Goal: Task Accomplishment & Management: Use online tool/utility

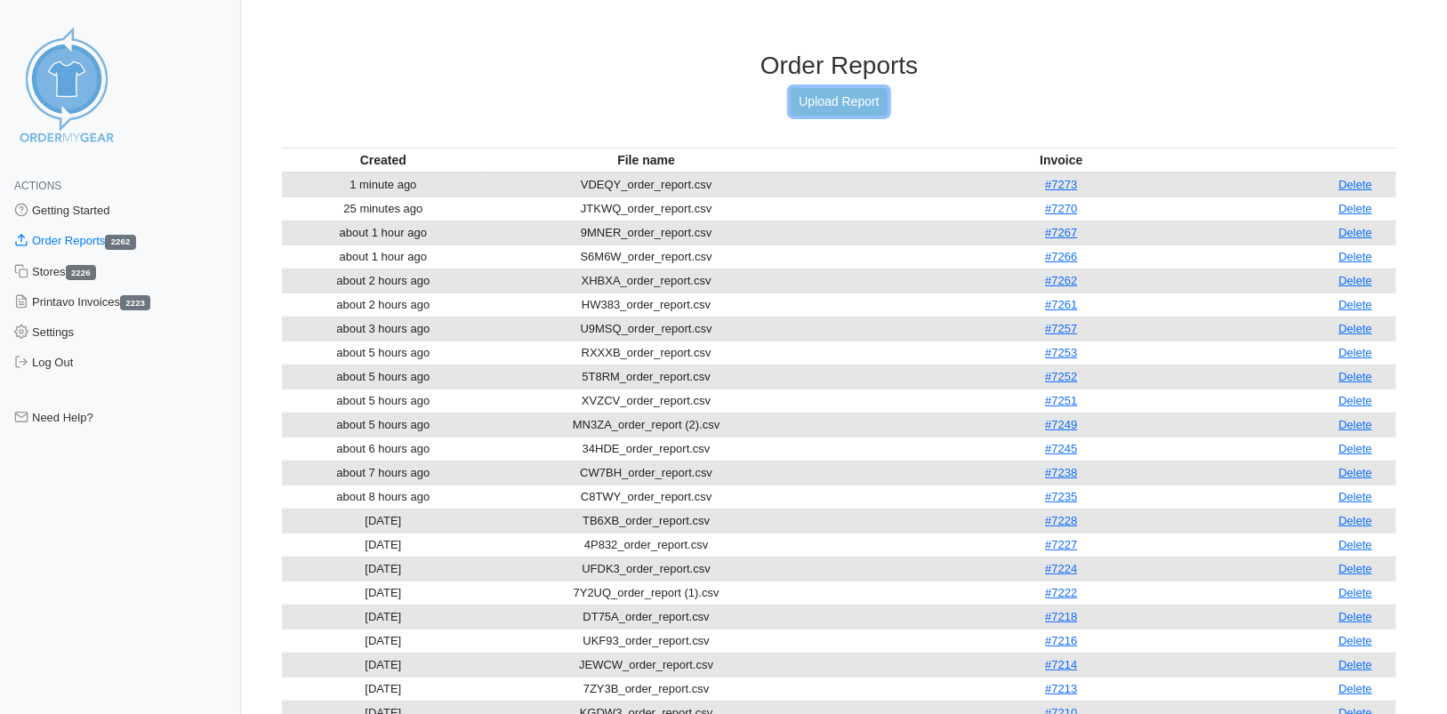
click at [842, 109] on link "Upload Report" at bounding box center [839, 102] width 96 height 28
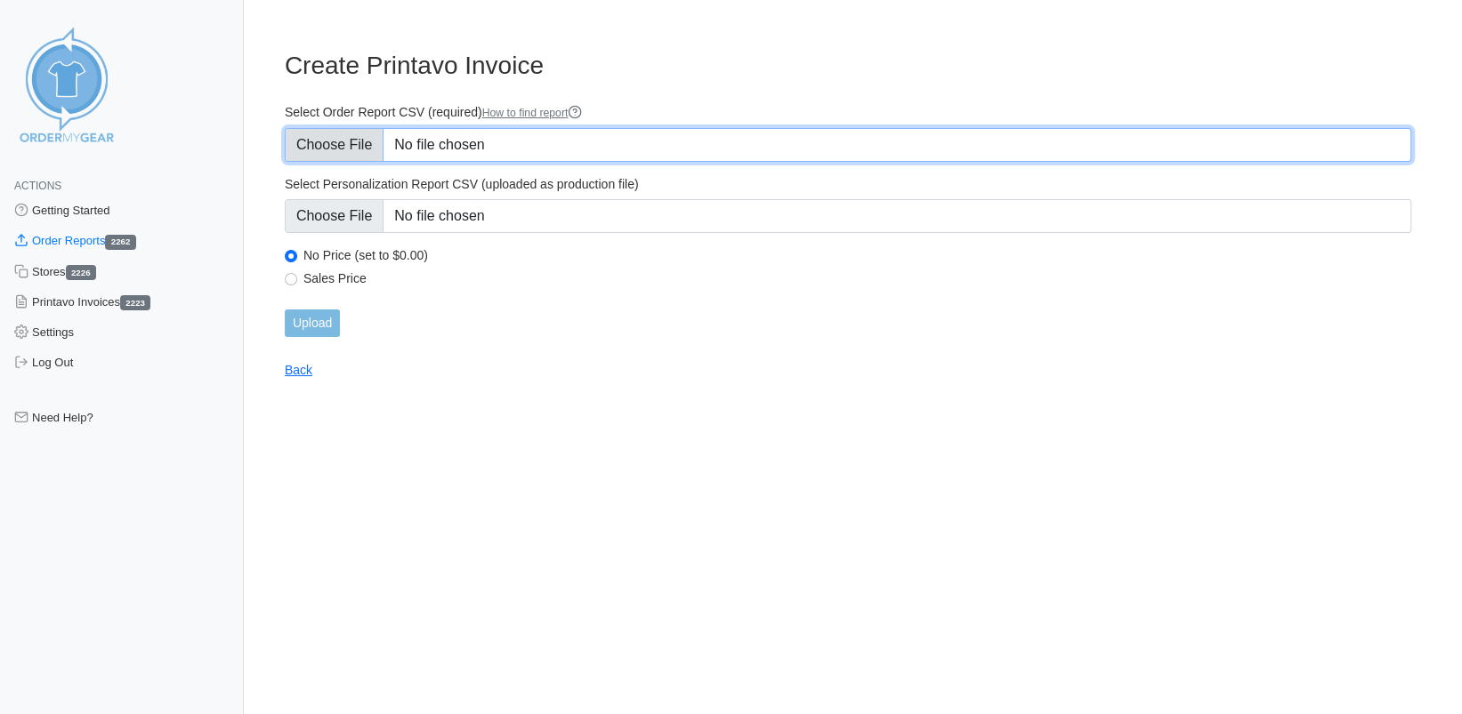
click at [343, 147] on input "Select Order Report CSV (required) How to find report" at bounding box center [848, 145] width 1126 height 34
type input "C:\fakepath\HW383_order_report (1).csv"
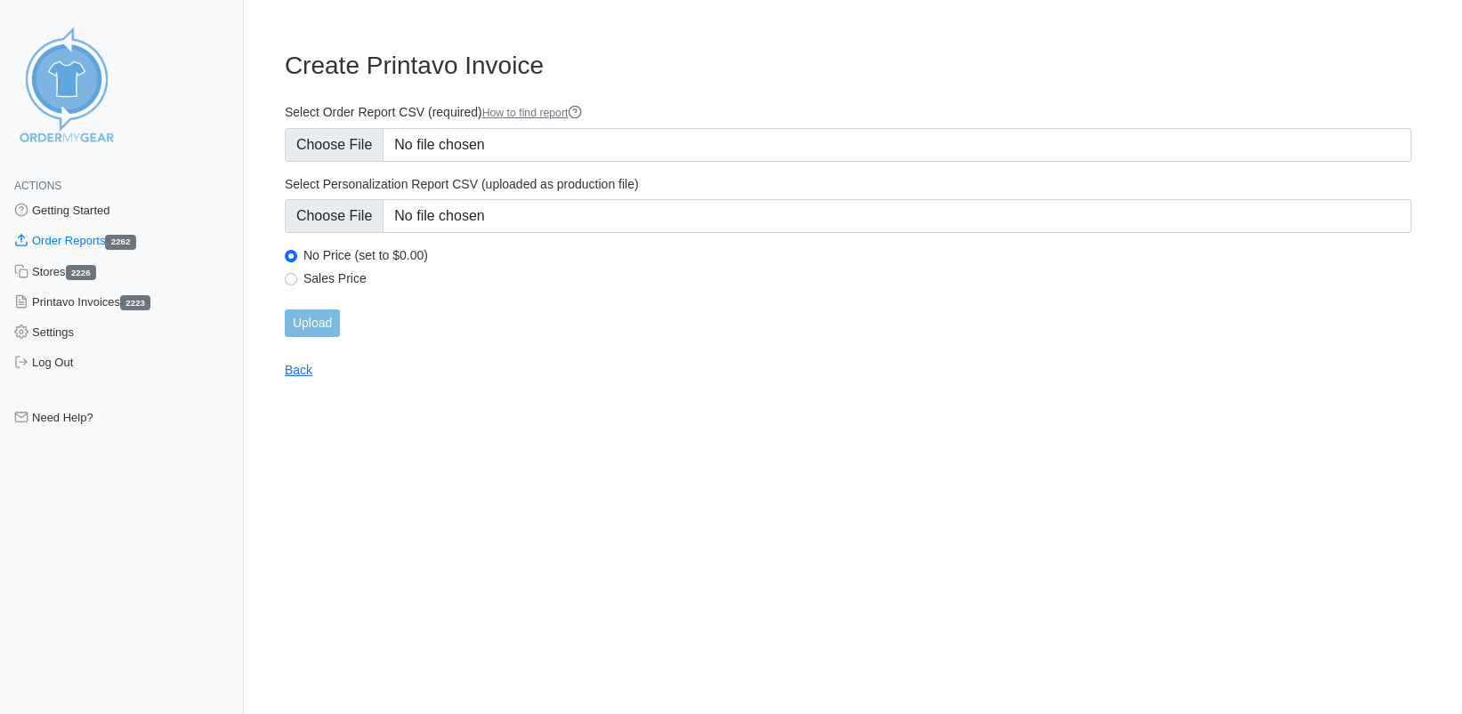
click at [894, 407] on html "Actions Getting Started Order Reports 2262 Stores 2226 Printavo Invoices 2223 S…" at bounding box center [731, 203] width 1462 height 407
click at [294, 371] on link "Back" at bounding box center [299, 370] width 28 height 14
